Goal: Transaction & Acquisition: Purchase product/service

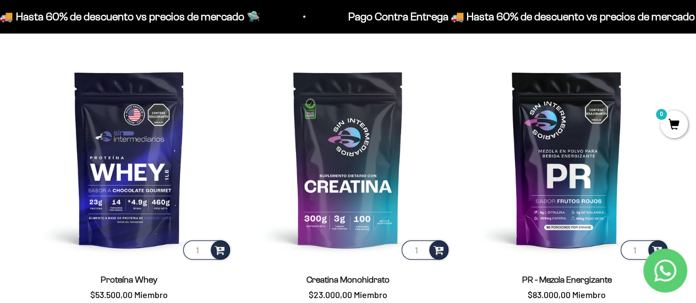
scroll to position [374, 0]
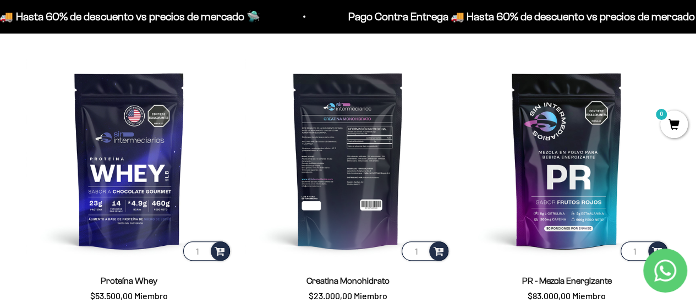
click at [352, 146] on img at bounding box center [349, 160] width 206 height 206
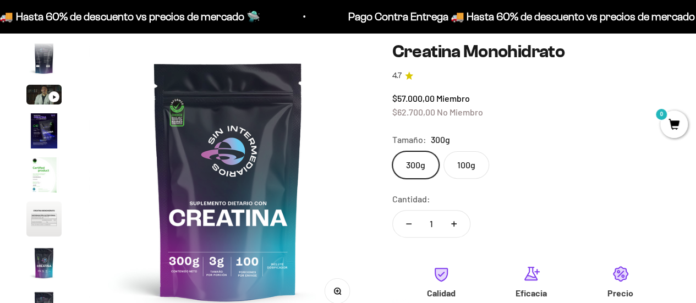
scroll to position [110, 0]
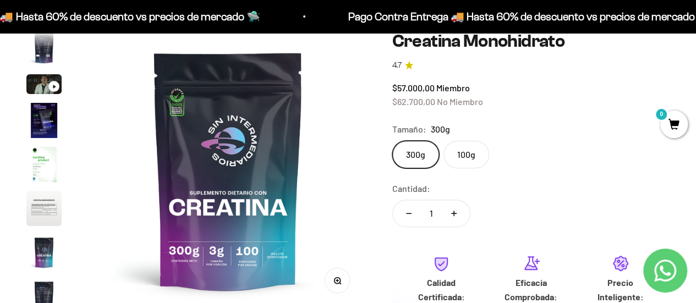
click at [463, 149] on label "100g" at bounding box center [467, 155] width 46 height 28
click at [392, 141] on input "100g" at bounding box center [392, 140] width 1 height 1
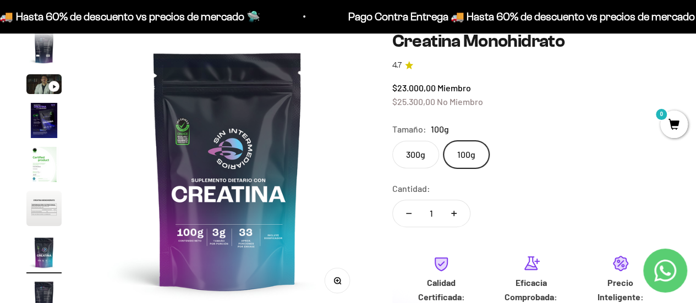
click at [419, 150] on label "300g" at bounding box center [415, 155] width 47 height 28
click at [392, 141] on input "300g" at bounding box center [392, 140] width 1 height 1
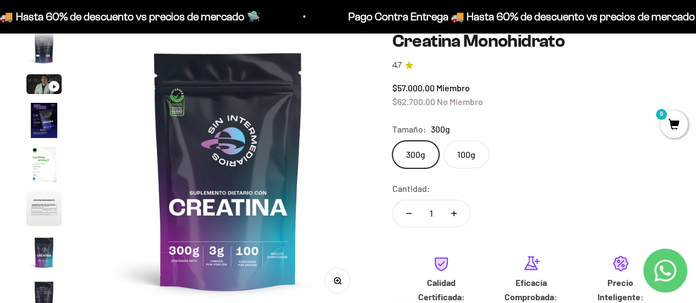
click at [468, 154] on label "100g" at bounding box center [467, 155] width 46 height 28
click at [392, 141] on input "100g" at bounding box center [392, 140] width 1 height 1
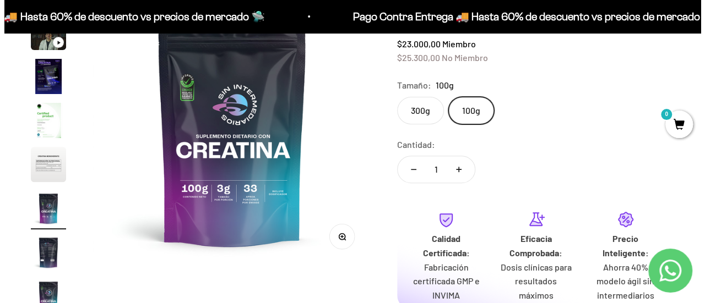
scroll to position [419, 0]
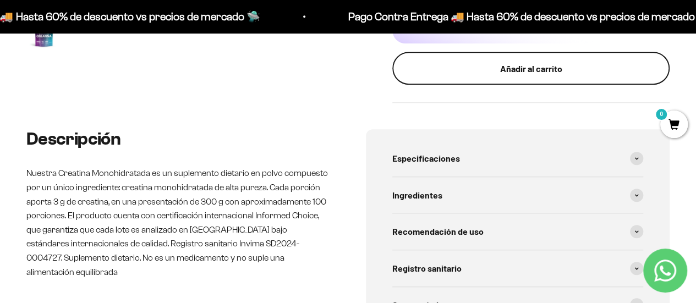
click at [546, 72] on div "Añadir al carrito" at bounding box center [530, 69] width 233 height 14
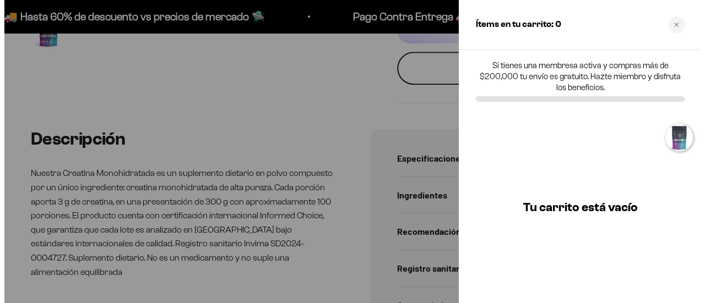
scroll to position [0, 1733]
